Goal: Transaction & Acquisition: Purchase product/service

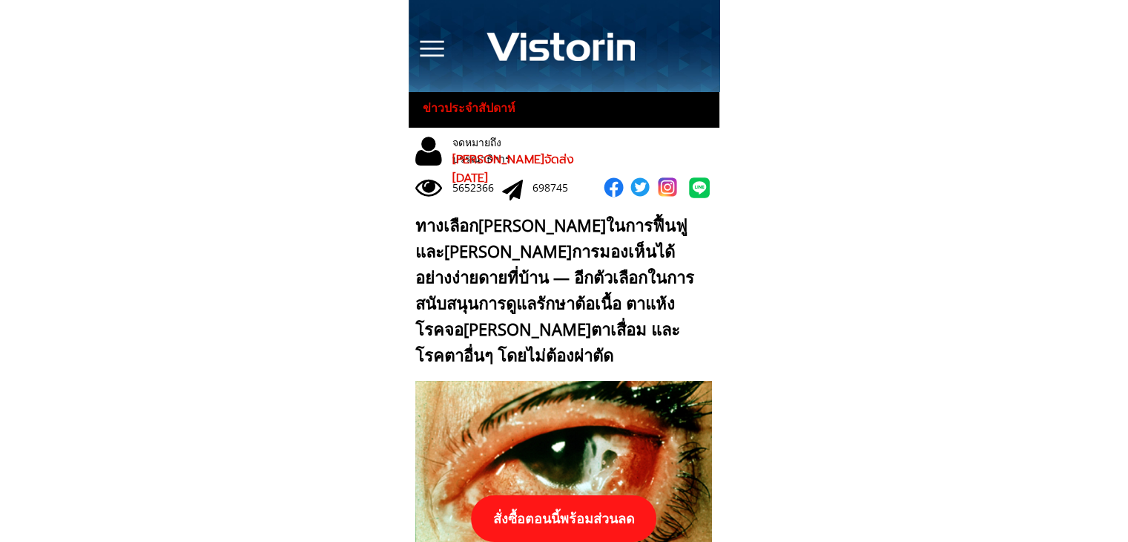
click at [555, 530] on p "สั่งซื้อตอนนี้พร้อมส่วนลด" at bounding box center [563, 518] width 185 height 47
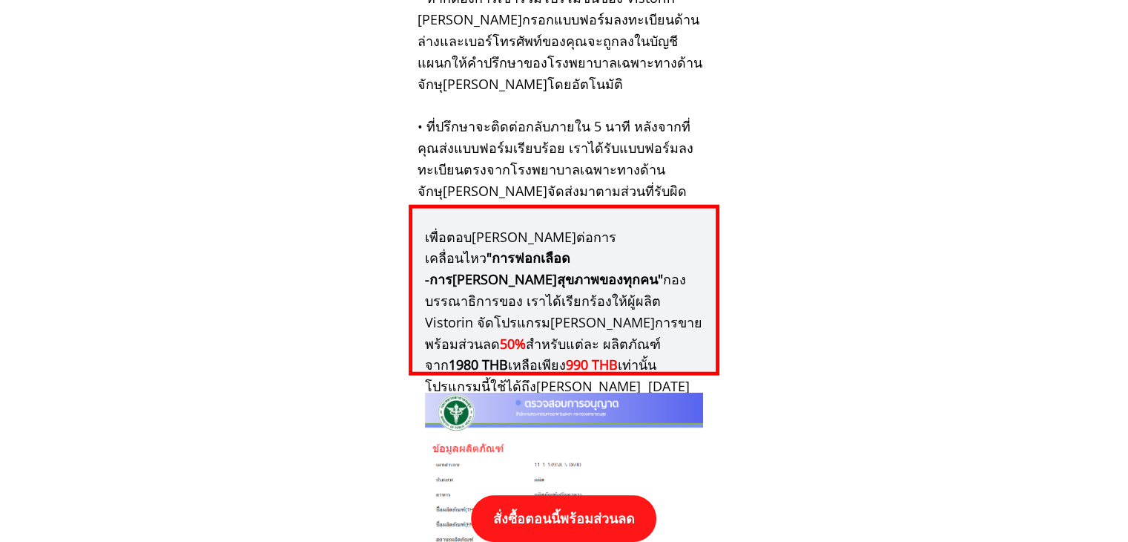
scroll to position [15409, 0]
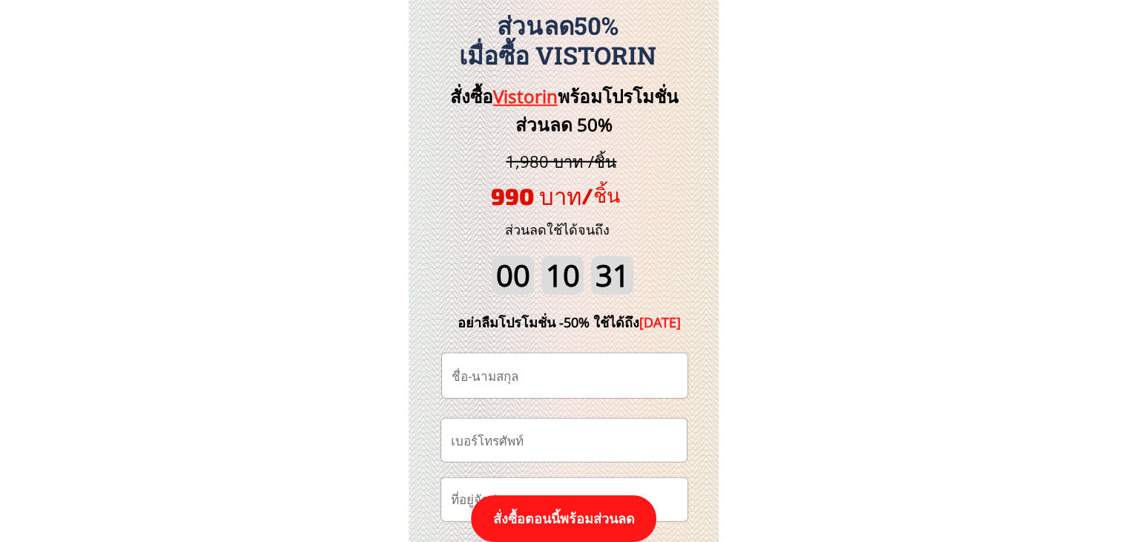
click at [551, 444] on input "tel" at bounding box center [564, 439] width 234 height 42
paste input "0930614145"
type input "0930614145"
click at [515, 379] on input "text" at bounding box center [565, 375] width 234 height 45
paste input "[PERSON_NAME]"
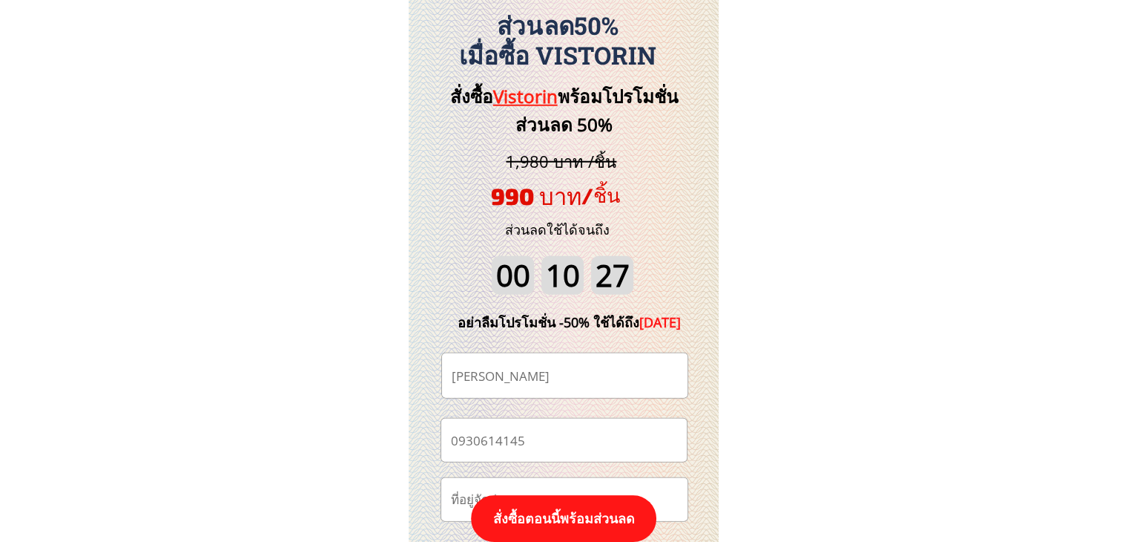
scroll to position [15557, 0]
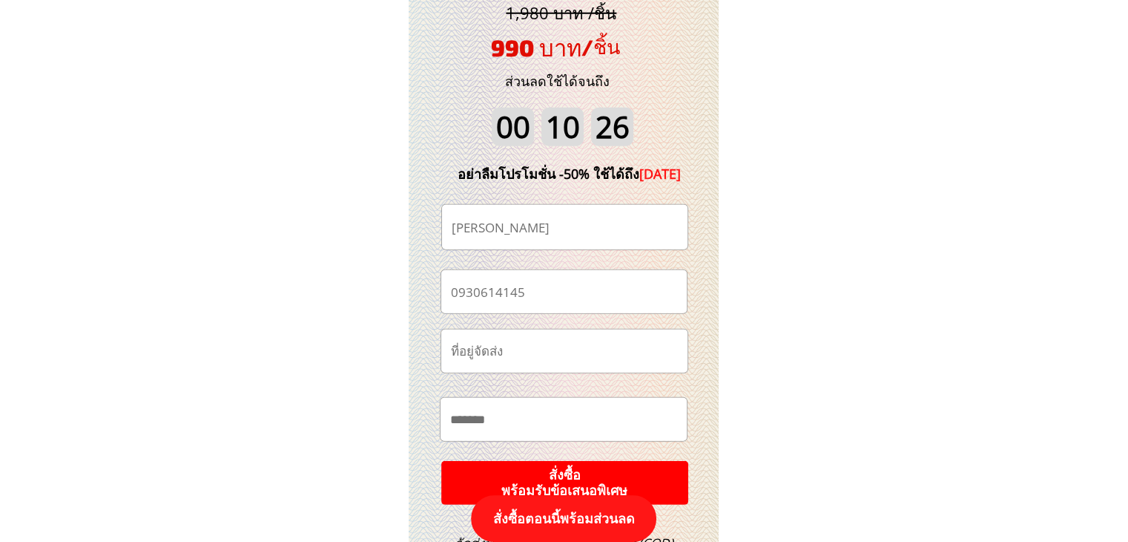
type input "[PERSON_NAME]"
click at [608, 476] on p "สั่งซื้อ พร้อมรับข้อเสนอพิเศษ" at bounding box center [564, 482] width 261 height 47
